Goal: Information Seeking & Learning: Learn about a topic

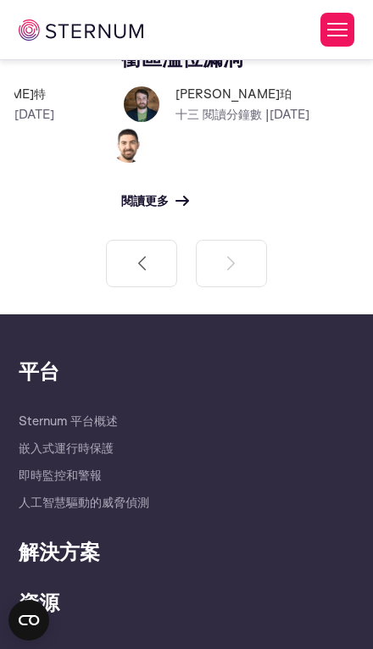
scroll to position [3555, 0]
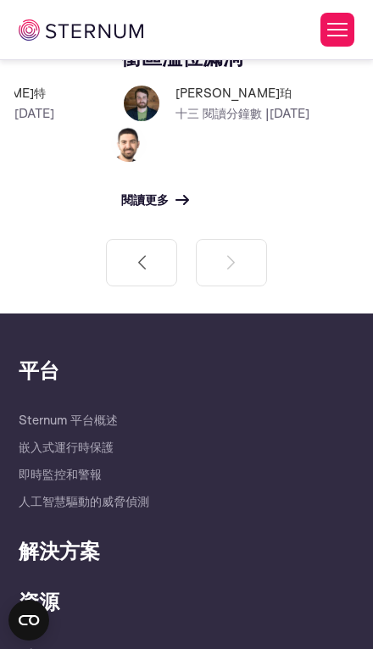
click at [64, 536] on font "解決方案" at bounding box center [59, 549] width 81 height 27
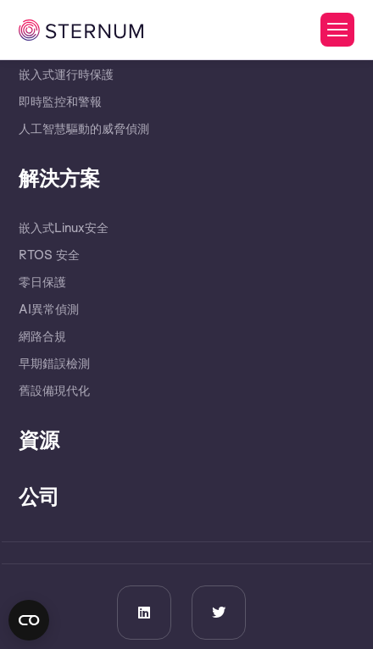
scroll to position [3926, 0]
click at [40, 426] on font "資源" at bounding box center [39, 439] width 41 height 27
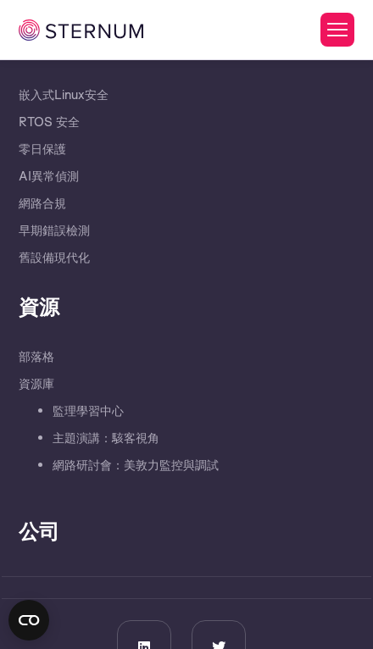
scroll to position [4061, 0]
click at [34, 516] on font "公司" at bounding box center [39, 529] width 41 height 27
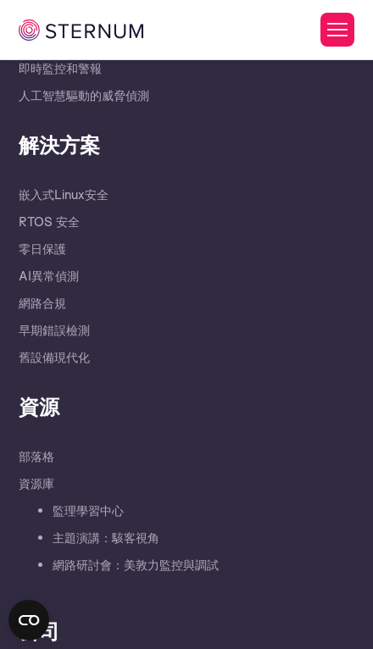
scroll to position [3853, 0]
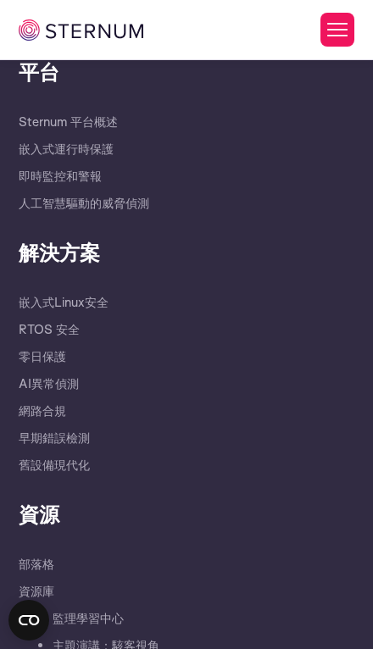
click at [36, 375] on font "AI異常偵測" at bounding box center [49, 383] width 60 height 16
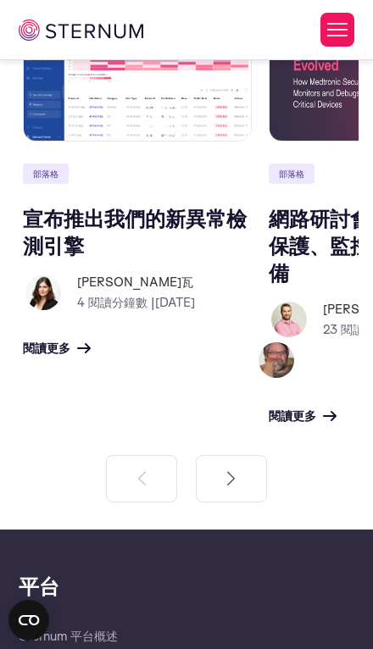
scroll to position [3415, 0]
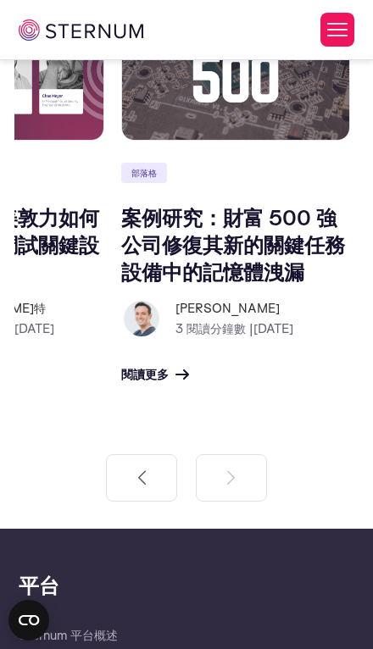
click at [208, 279] on font "案例研究：財富 500 強公司修復其新的關鍵任務設備中的記憶體洩漏" at bounding box center [233, 243] width 224 height 81
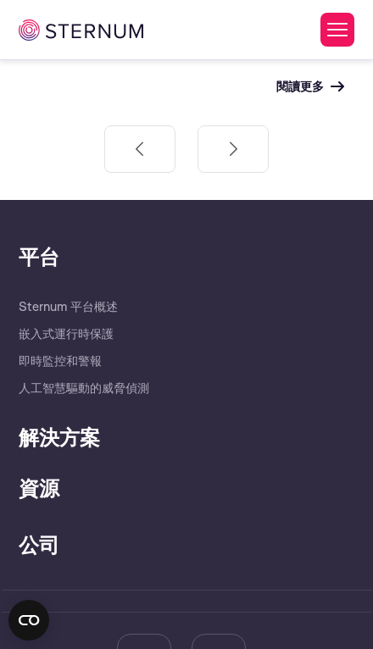
scroll to position [4606, 0]
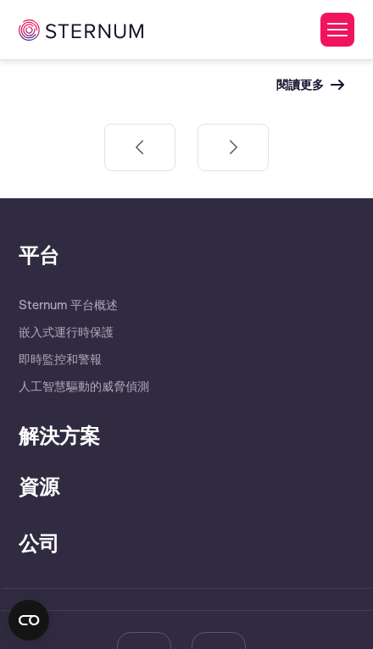
click at [58, 312] on font "Sternum 平台概述" at bounding box center [68, 304] width 99 height 16
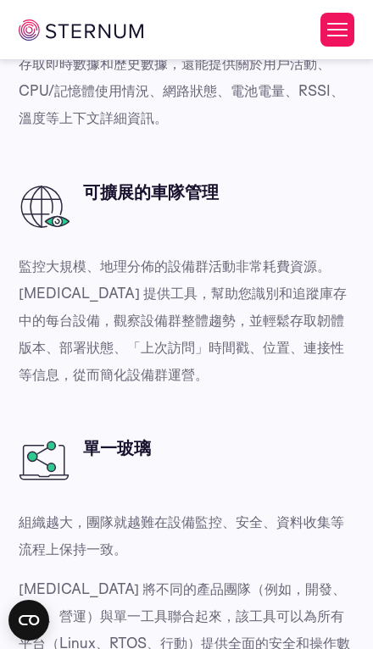
scroll to position [4537, 0]
click at [329, 40] on button "切換選單" at bounding box center [337, 30] width 34 height 34
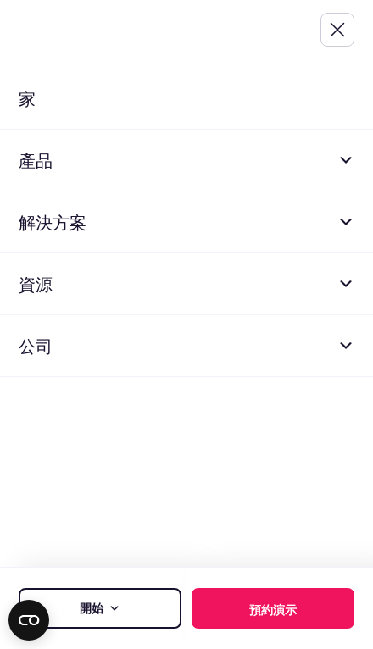
click at [126, 610] on link "開始" at bounding box center [100, 608] width 163 height 41
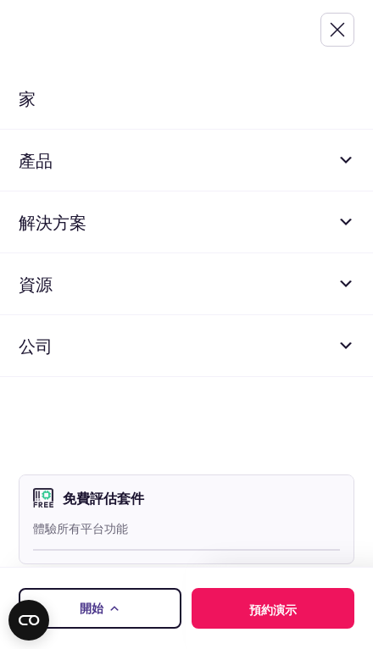
scroll to position [5053, 0]
click at [102, 506] on font "免費評估套件" at bounding box center [103, 498] width 81 height 18
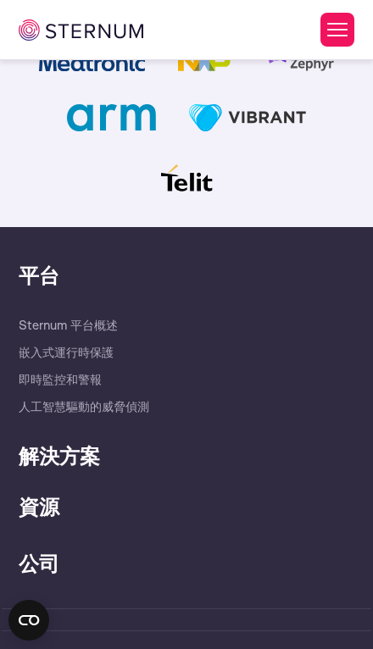
scroll to position [2593, 0]
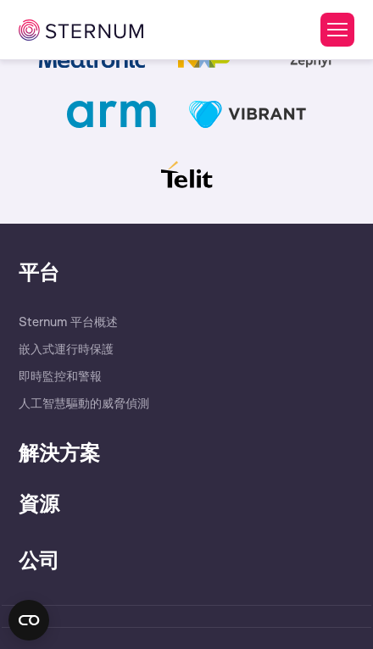
click at [56, 452] on font "解決方案" at bounding box center [59, 451] width 81 height 27
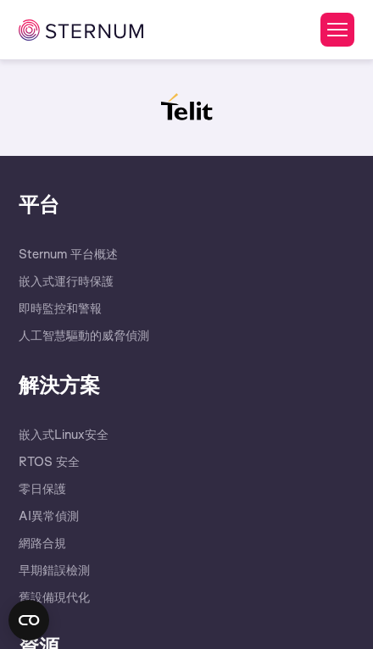
scroll to position [2661, 0]
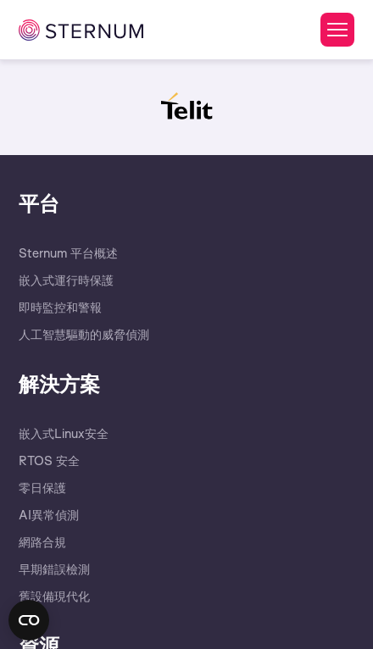
click at [56, 430] on font "嵌入式Linux安全" at bounding box center [64, 433] width 90 height 16
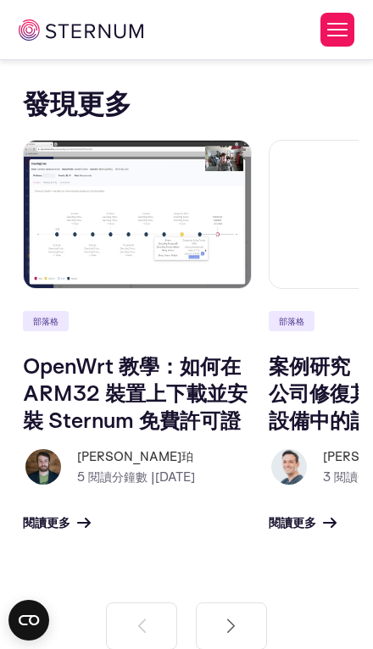
scroll to position [3790, 0]
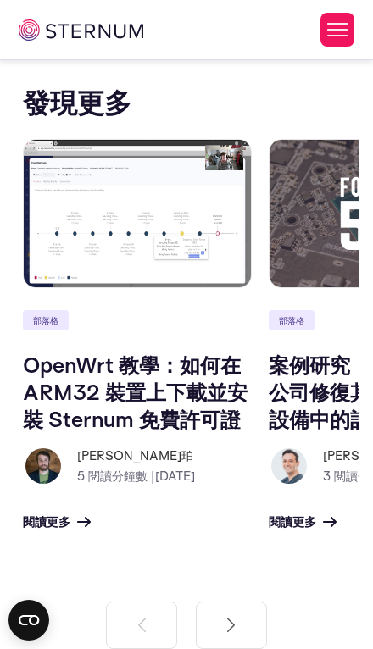
click at [130, 394] on font "OpenWrt 教學：如何在 ARM32 裝置上下載並安裝 Sternum 免費許可證" at bounding box center [135, 391] width 224 height 81
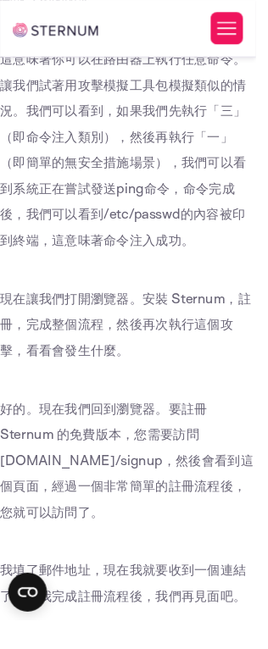
scroll to position [2156, 0]
click at [35, 625] on icon "打開 CMP 小工具" at bounding box center [29, 620] width 20 height 10
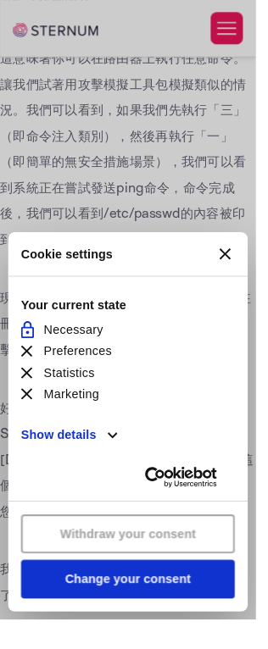
scroll to position [0, 0]
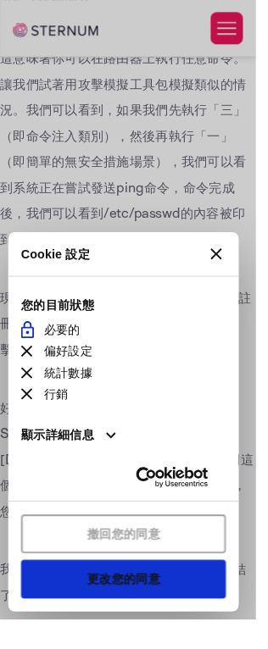
click at [93, 462] on font "顯示詳細信息" at bounding box center [60, 455] width 77 height 14
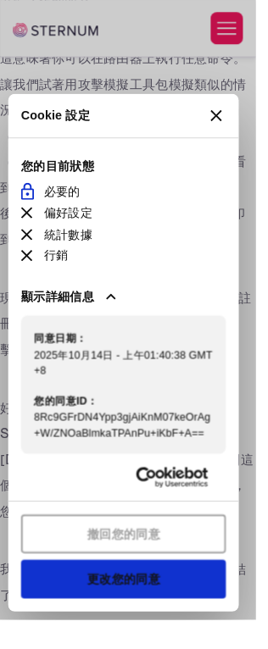
click at [99, 233] on li "Not allowed 偏好設定" at bounding box center [129, 222] width 214 height 19
click at [119, 313] on icon at bounding box center [116, 310] width 10 height 6
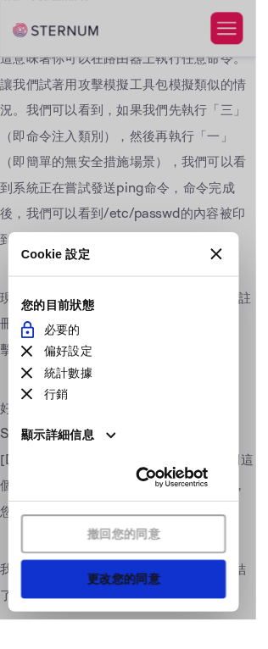
click at [159, 613] on font "更改您的同意" at bounding box center [129, 606] width 77 height 14
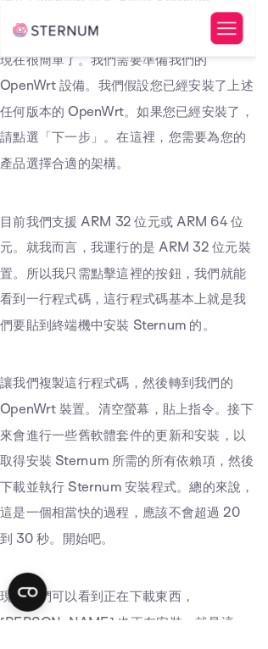
scroll to position [3002, 0]
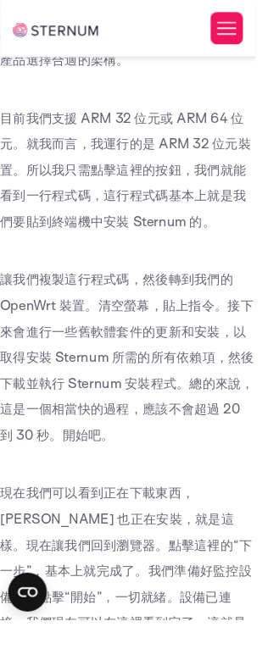
click at [249, 22] on button "切換選單" at bounding box center [237, 30] width 34 height 34
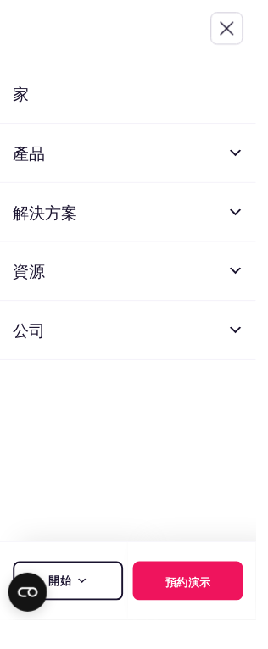
click at [264, 146] on link "產品" at bounding box center [134, 161] width 268 height 62
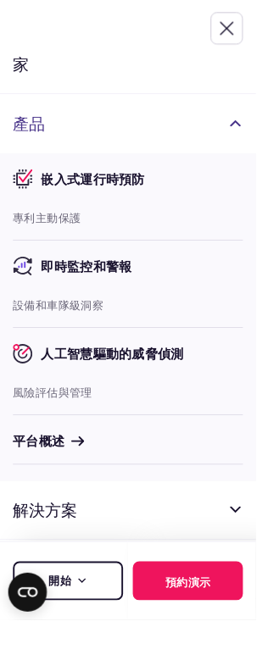
scroll to position [29, 0]
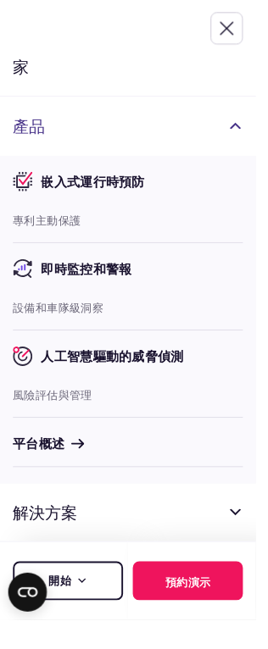
click at [210, 548] on link "解決方案" at bounding box center [134, 537] width 268 height 62
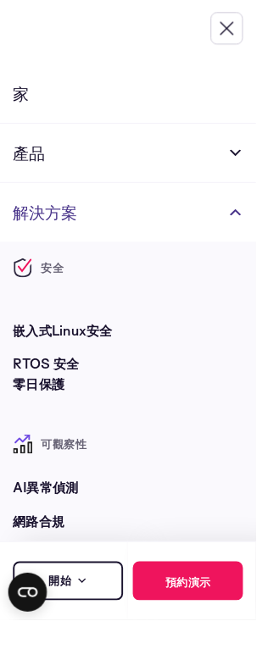
scroll to position [0, 0]
click at [232, 222] on link "解決方案" at bounding box center [134, 222] width 268 height 62
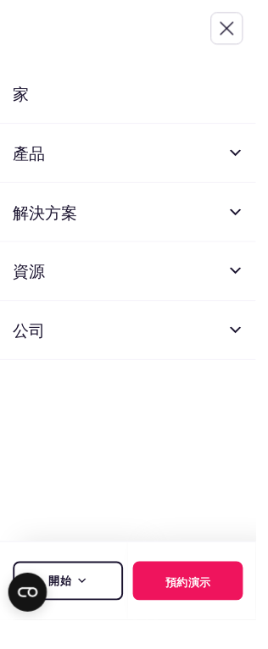
click at [89, 285] on link "資源" at bounding box center [134, 284] width 268 height 62
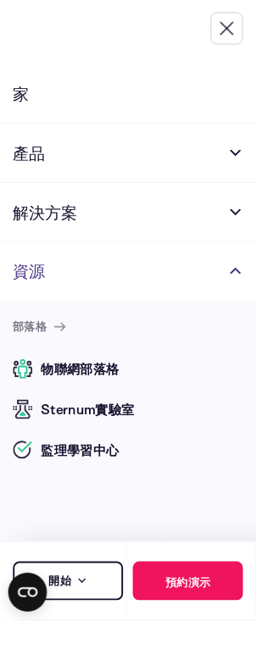
click at [191, 229] on link "解決方案" at bounding box center [134, 222] width 268 height 62
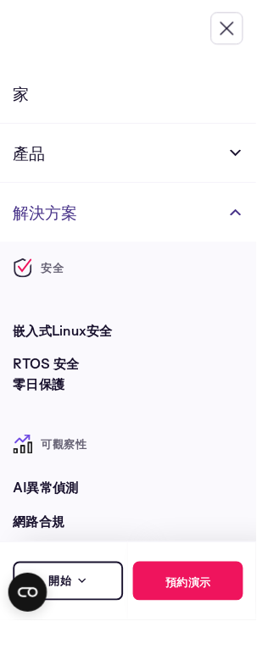
click at [199, 153] on link "產品" at bounding box center [134, 161] width 268 height 62
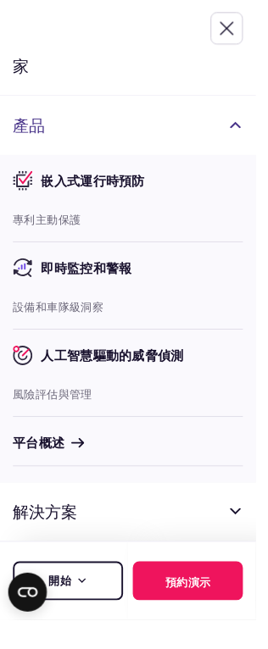
scroll to position [29, 0]
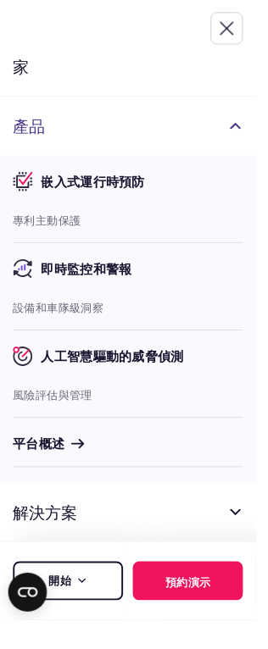
click at [227, 535] on link "解決方案" at bounding box center [134, 537] width 268 height 62
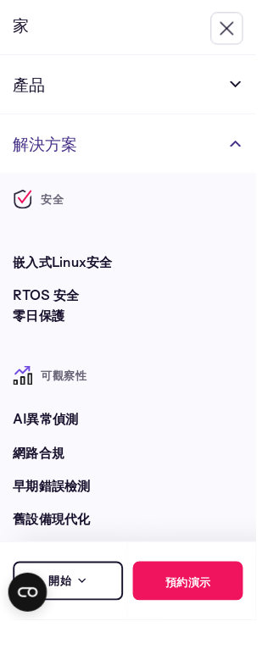
scroll to position [71, 0]
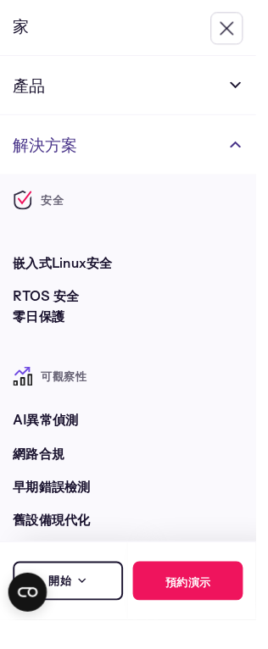
click at [218, 598] on link "資源" at bounding box center [134, 603] width 268 height 62
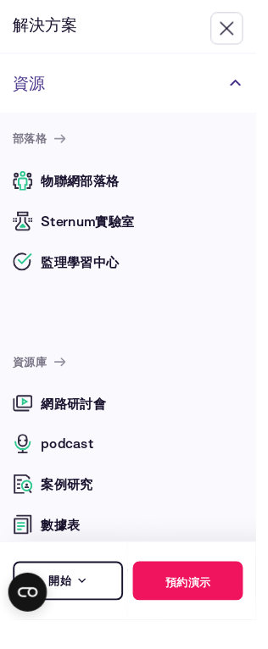
scroll to position [197, 0]
click at [129, 237] on font "Sternum實驗室" at bounding box center [91, 231] width 97 height 18
